Goal: Transaction & Acquisition: Purchase product/service

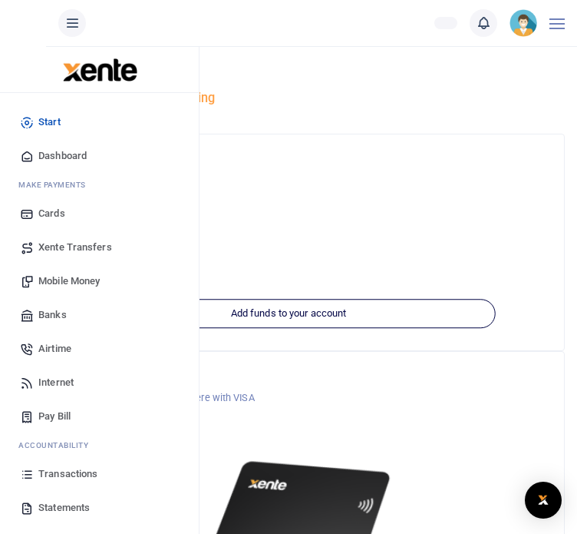
click at [65, 283] on span "Mobile Money" at bounding box center [68, 280] width 61 height 15
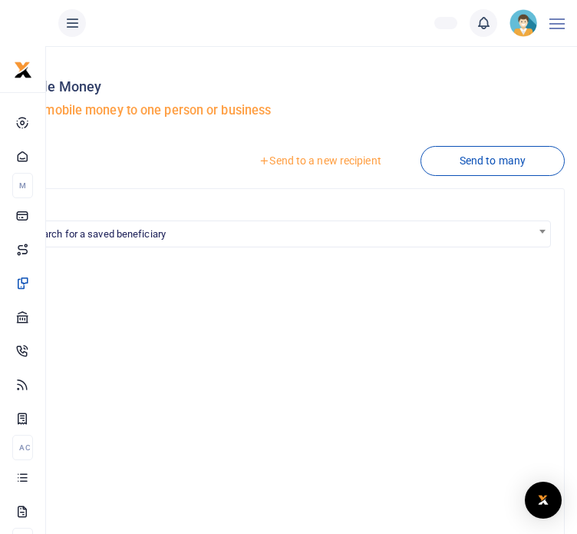
click at [329, 161] on link "Send to a new recipient" at bounding box center [320, 161] width 200 height 28
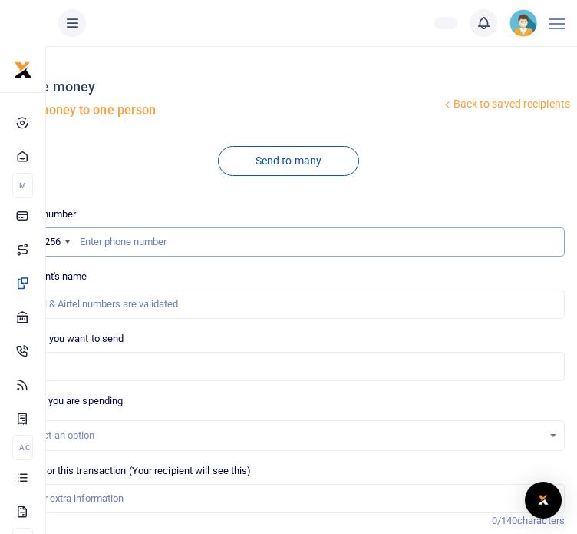
click at [98, 241] on input "text" at bounding box center [288, 241] width 553 height 29
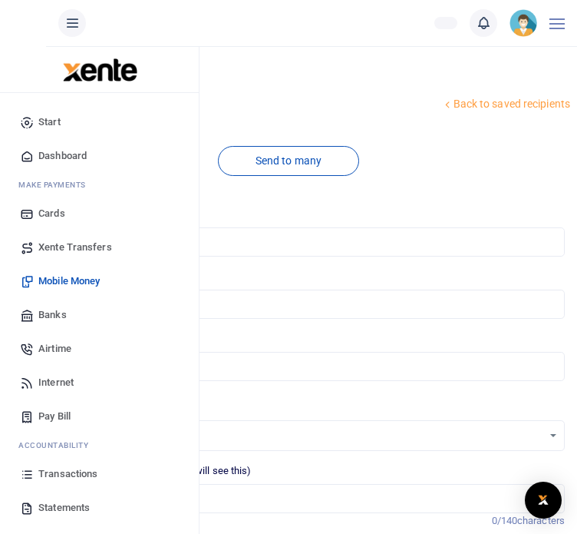
click at [71, 474] on span "Transactions" at bounding box center [67, 473] width 59 height 15
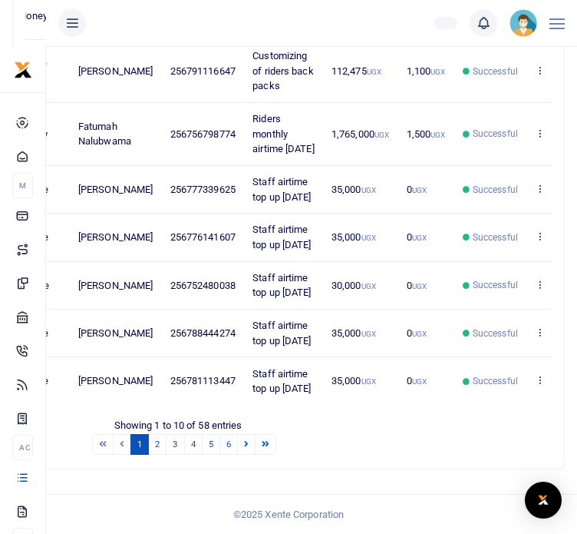
scroll to position [654, 0]
click at [184, 442] on link "3" at bounding box center [175, 444] width 18 height 21
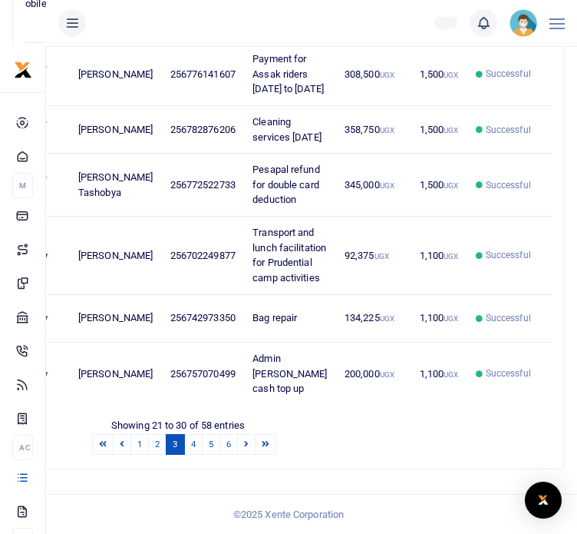
scroll to position [856, 0]
click at [548, 367] on icon at bounding box center [553, 372] width 10 height 11
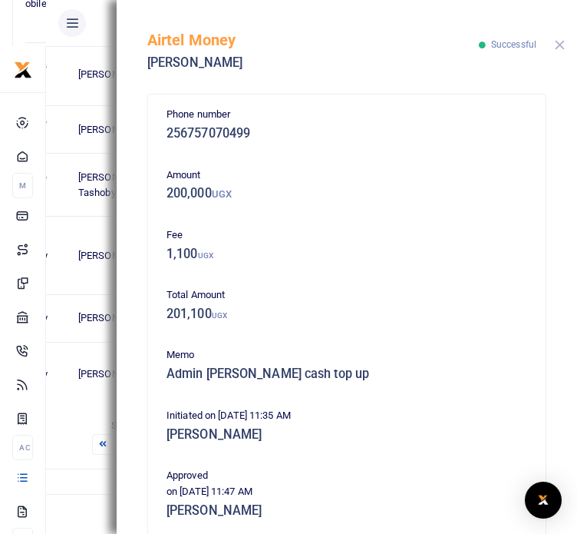
click at [562, 42] on button "Close" at bounding box center [560, 45] width 10 height 10
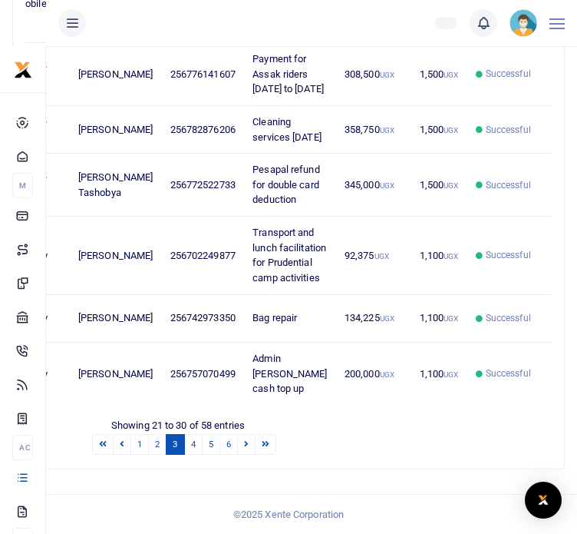
click at [548, 367] on icon at bounding box center [553, 372] width 10 height 11
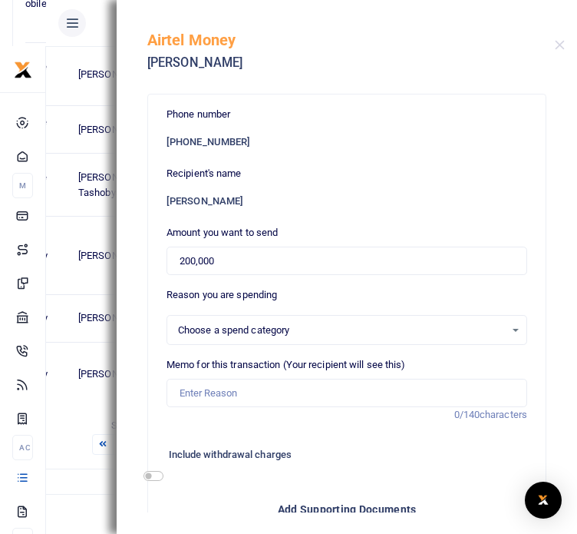
select select "5406"
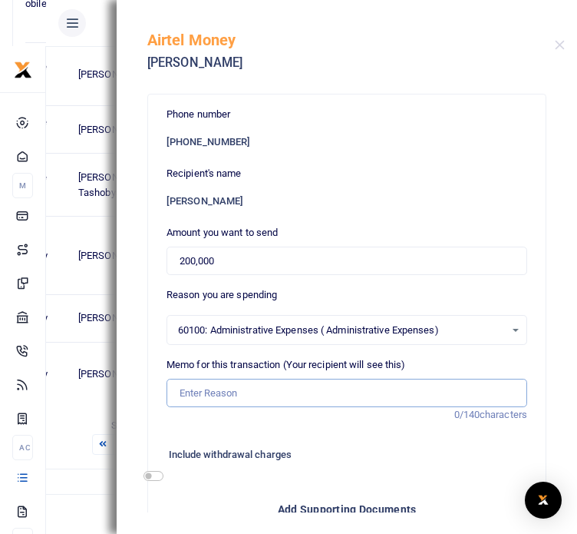
click at [242, 396] on input "Memo for this transaction (Your recipient will see this)" at bounding box center [347, 393] width 361 height 29
type input "a"
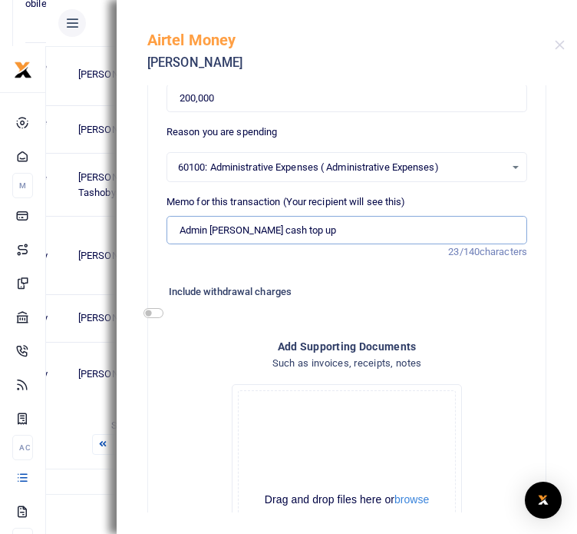
scroll to position [350, 0]
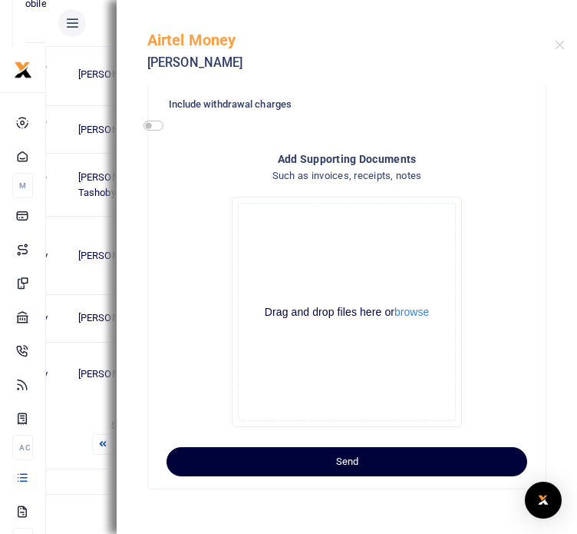
type input "Admin [PERSON_NAME] cash top up"
click at [459, 459] on button "Send" at bounding box center [347, 461] width 361 height 29
